Goal: Transaction & Acquisition: Subscribe to service/newsletter

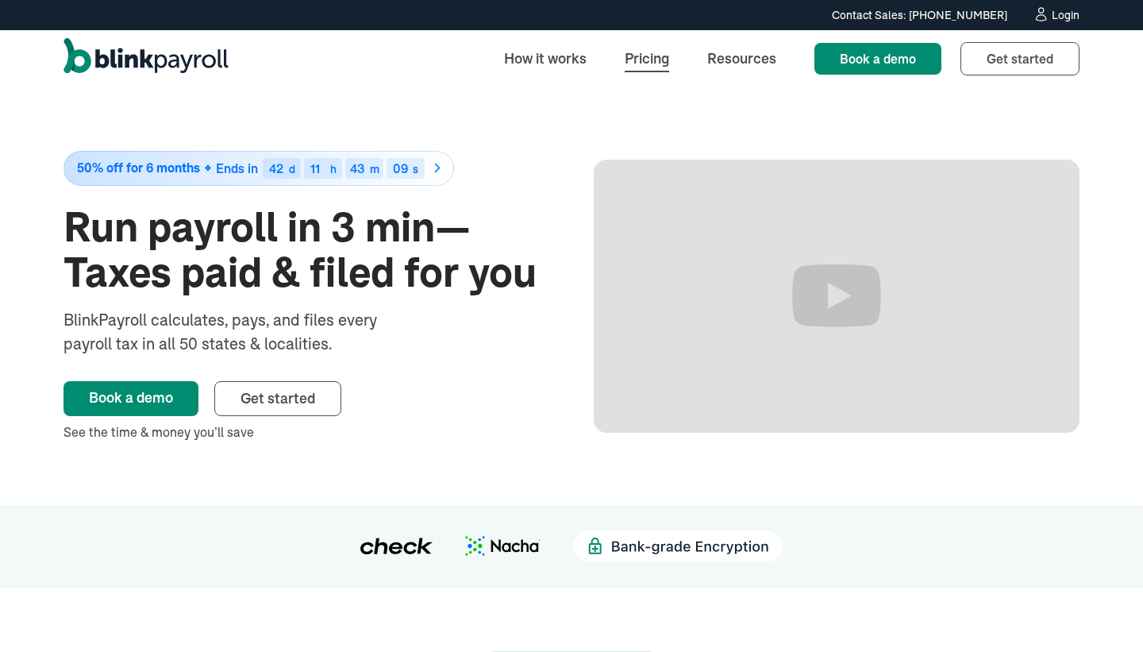
click at [668, 57] on link "Pricing" at bounding box center [647, 58] width 70 height 34
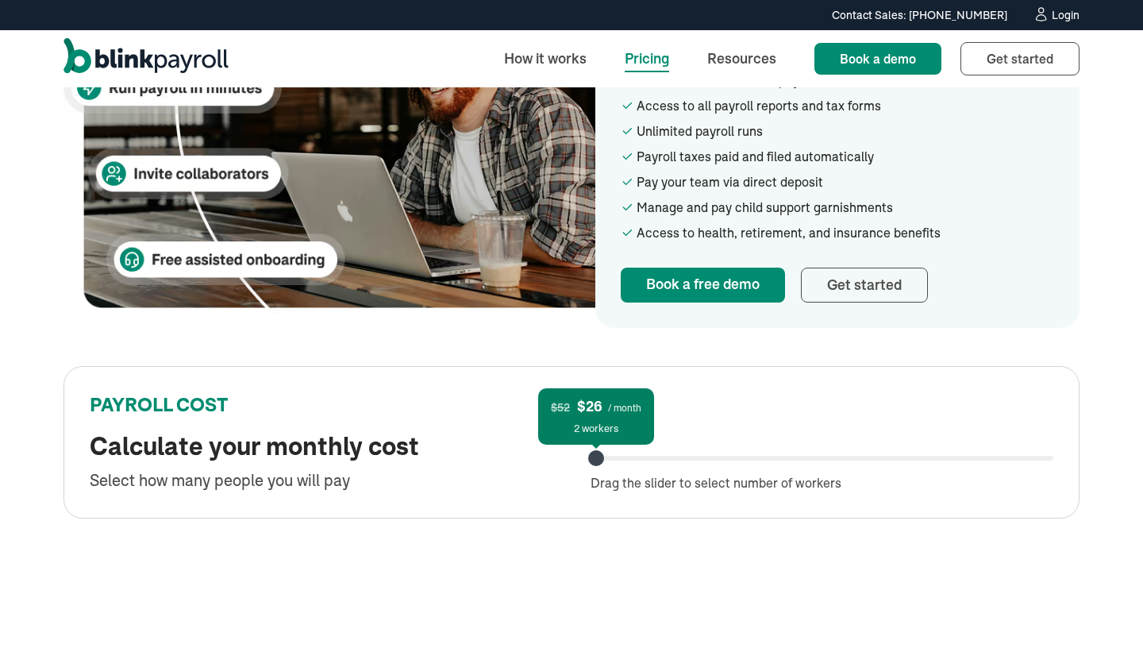
scroll to position [536, 0]
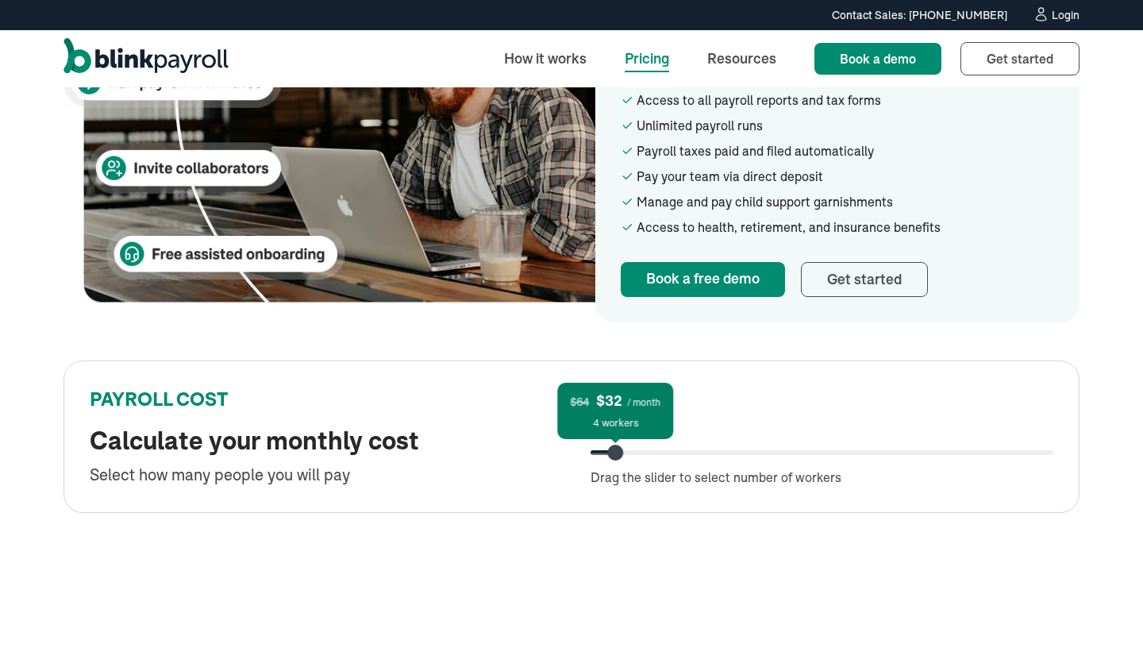
drag, startPoint x: 599, startPoint y: 459, endPoint x: 619, endPoint y: 459, distance: 19.8
click at [619, 459] on div at bounding box center [615, 453] width 16 height 16
click at [988, 60] on link "Get started Sign up" at bounding box center [1020, 58] width 119 height 33
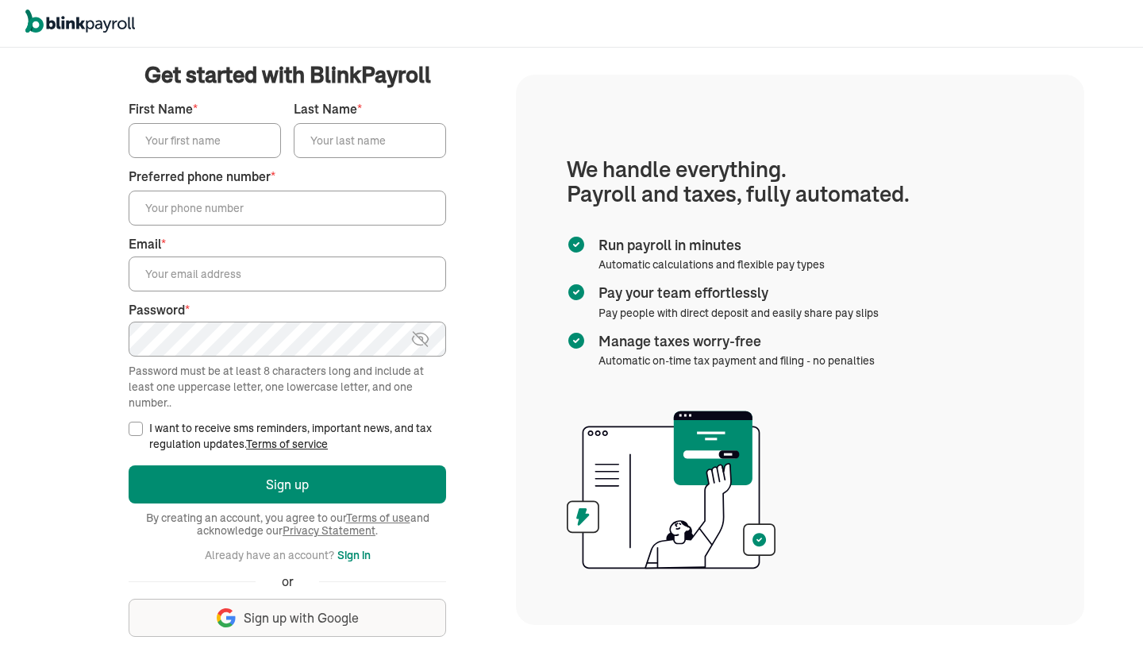
click at [247, 148] on input "First Name *" at bounding box center [205, 140] width 152 height 35
